Goal: Information Seeking & Learning: Find specific fact

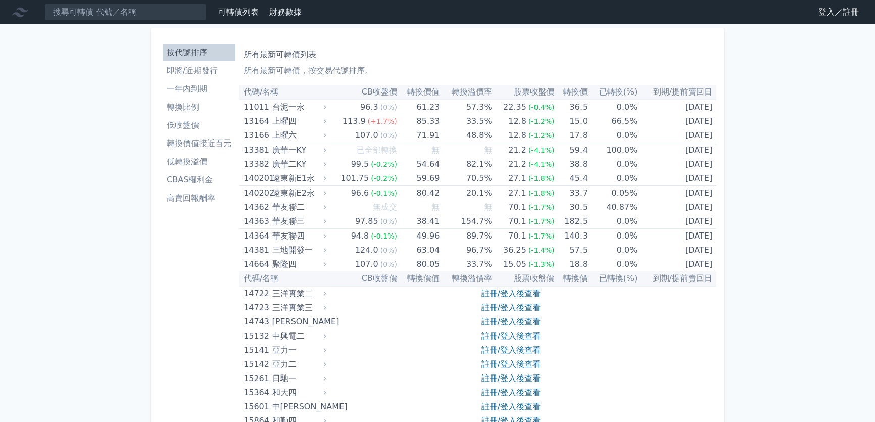
click at [845, 15] on link "登入／註冊" at bounding box center [838, 12] width 57 height 16
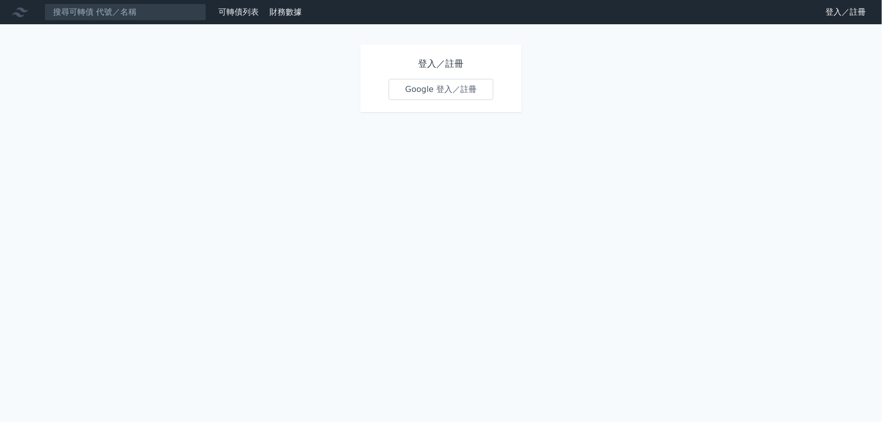
click at [447, 86] on link "Google 登入／註冊" at bounding box center [441, 89] width 105 height 21
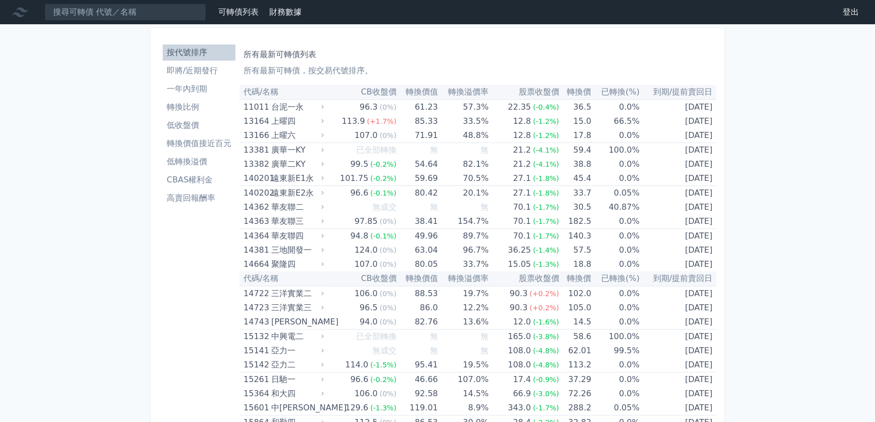
click at [192, 74] on li "即將/近期發行" at bounding box center [199, 71] width 73 height 12
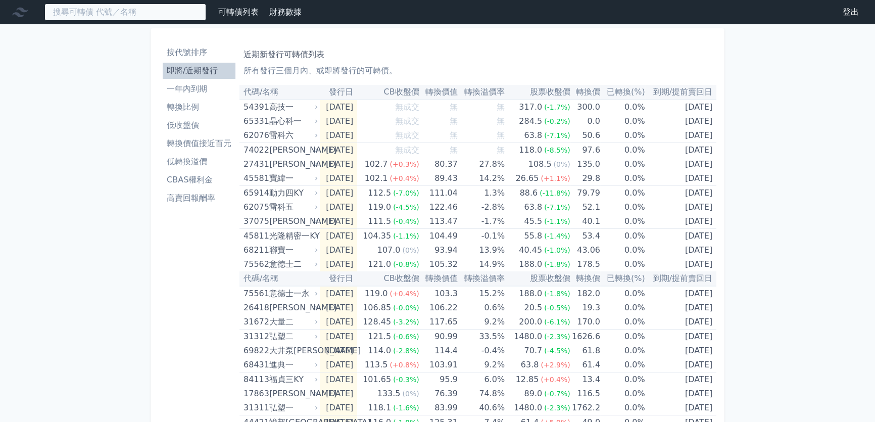
click at [153, 5] on input at bounding box center [125, 12] width 162 height 17
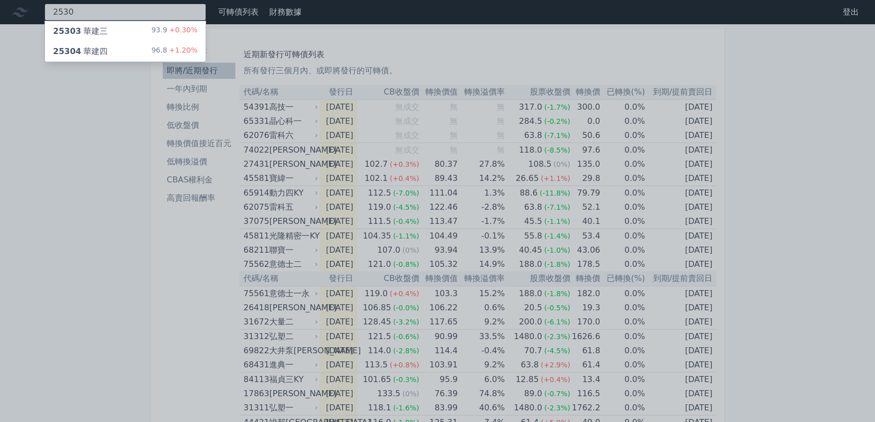
type input "2530"
click at [109, 29] on div "25303 華建三 93.9 +0.30%" at bounding box center [125, 31] width 161 height 20
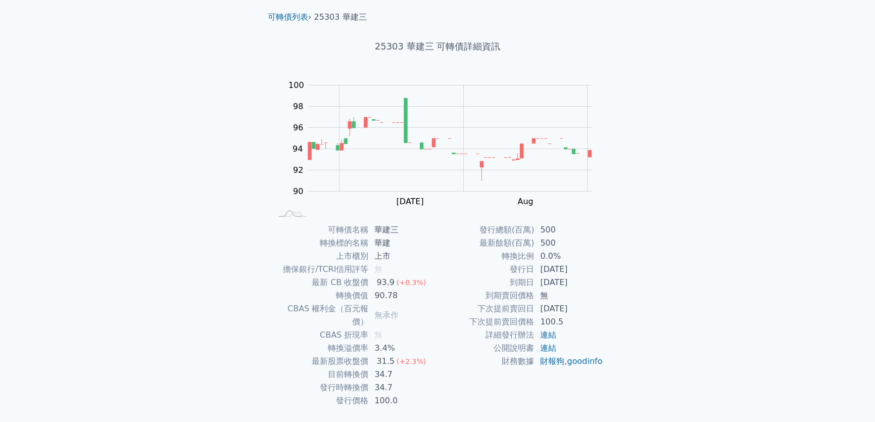
scroll to position [45, 0]
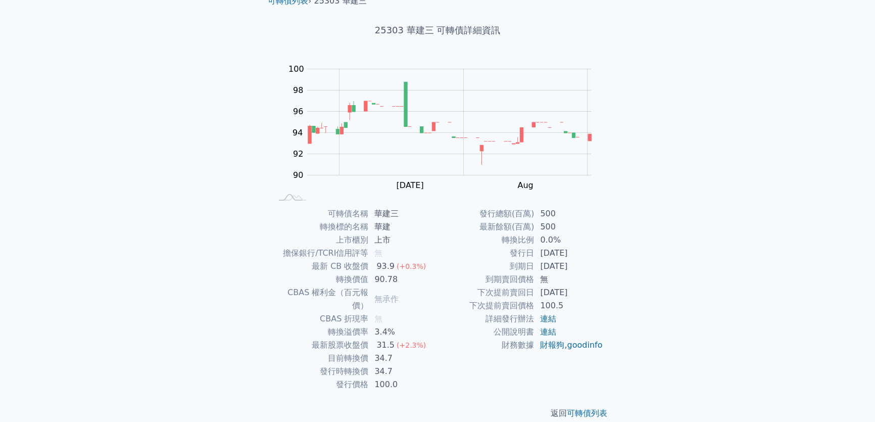
drag, startPoint x: 276, startPoint y: 421, endPoint x: 237, endPoint y: 408, distance: 41.5
click at [237, 408] on div "可轉債列表 財務數據 可轉債列表 財務數據 登出 登出 可轉債列表 › 25303 華建三 25303 華建三 可轉債詳細資訊 Zoom Out 100 86…" at bounding box center [437, 195] width 875 height 481
click at [126, 419] on div "可轉債列表 財務數據 可轉債列表 財務數據 登出 登出 可轉債列表 › 25303 華建三 25303 華建三 可轉債詳細資訊 Zoom Out 100 86…" at bounding box center [437, 195] width 875 height 481
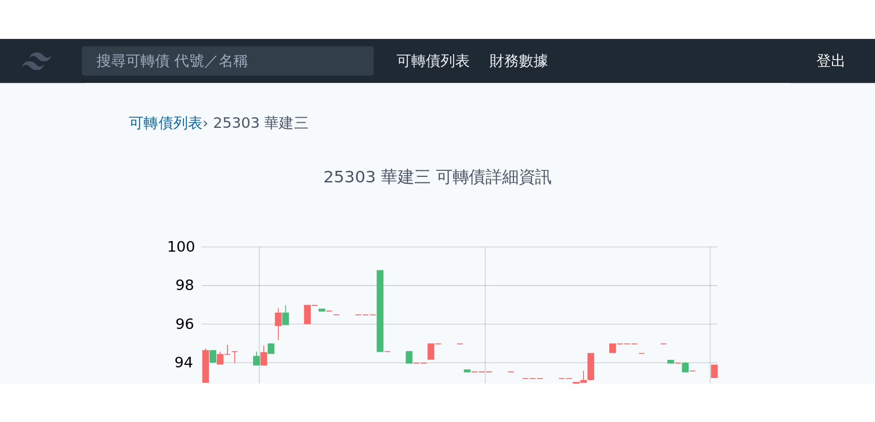
scroll to position [45, 0]
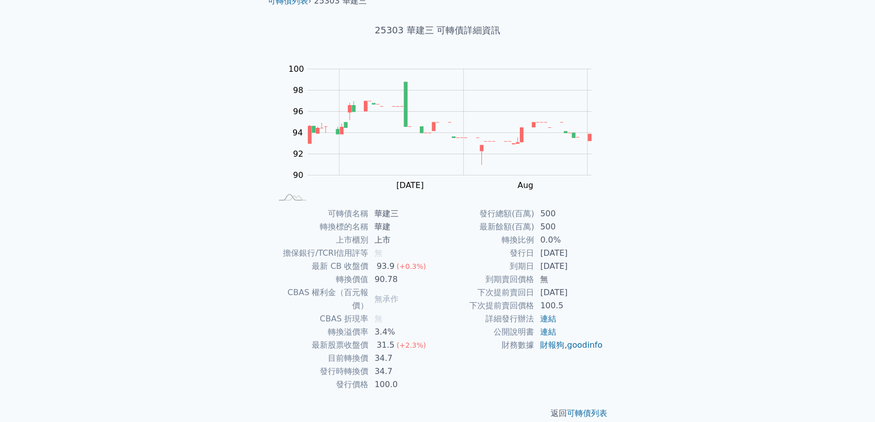
click at [53, 189] on div "可轉債列表 財務數據 可轉債列表 財務數據 登出 登出 可轉債列表 › 25303 華建三 25303 華建三 可轉債詳細資訊 Zoom Out 100 86…" at bounding box center [437, 195] width 875 height 481
